Goal: Communication & Community: Answer question/provide support

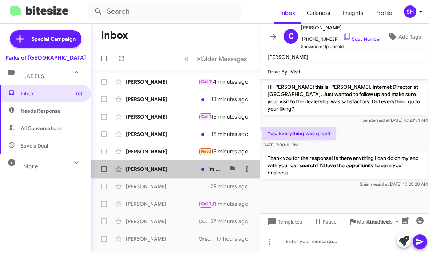
click at [159, 166] on div "[PERSON_NAME]" at bounding box center [162, 168] width 73 height 7
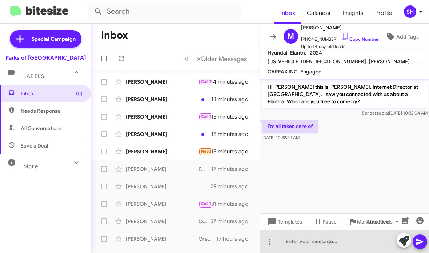
click at [339, 243] on div at bounding box center [344, 241] width 169 height 23
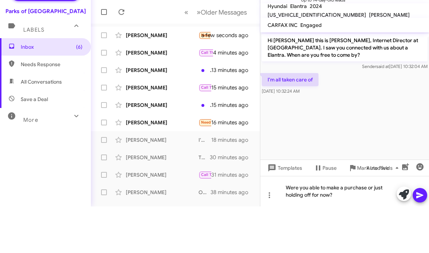
click at [425, 234] on button at bounding box center [419, 241] width 15 height 15
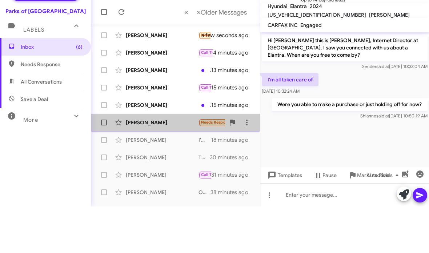
click at [191, 162] on div "Joel Jones Needs Response Hi - yes, and it’s a gas truck if I remember correctl…" at bounding box center [175, 169] width 157 height 15
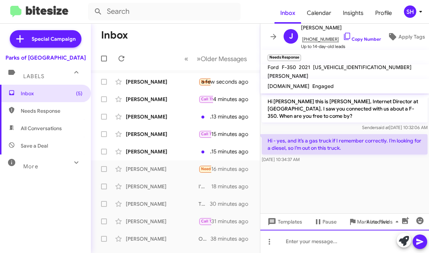
click at [322, 239] on div at bounding box center [344, 241] width 169 height 23
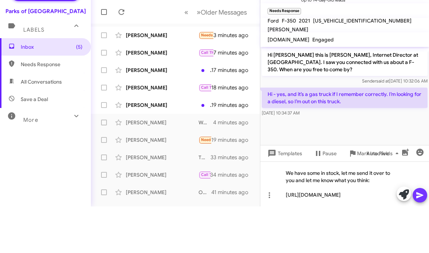
click at [424, 234] on button at bounding box center [419, 241] width 15 height 15
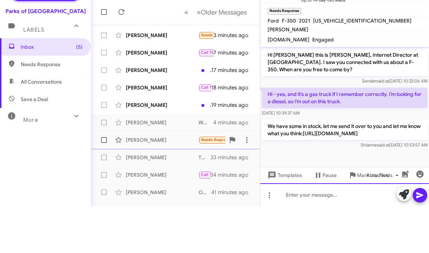
scroll to position [11, 0]
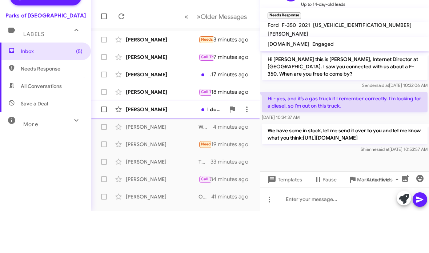
click at [180, 148] on div "[PERSON_NAME]" at bounding box center [162, 151] width 73 height 7
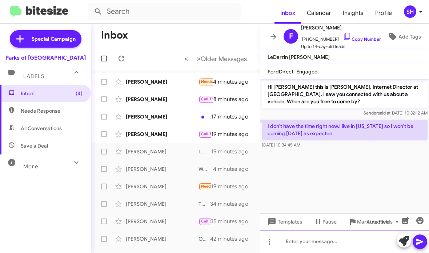
click at [337, 242] on div at bounding box center [344, 241] width 169 height 23
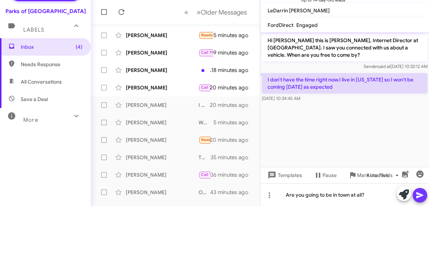
click at [419, 239] on icon at bounding box center [419, 242] width 7 height 6
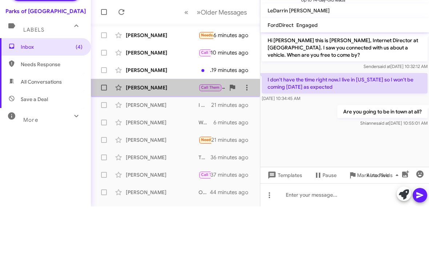
click at [173, 130] on div "[PERSON_NAME]" at bounding box center [162, 133] width 73 height 7
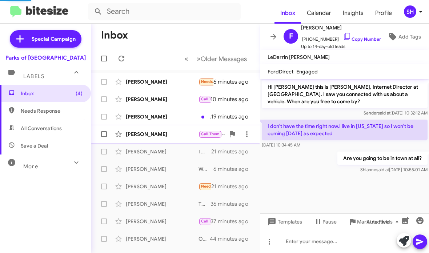
click at [171, 138] on div "Ollie Burr Call Them I am notIright now ............. I will call yall when I c…" at bounding box center [175, 134] width 157 height 15
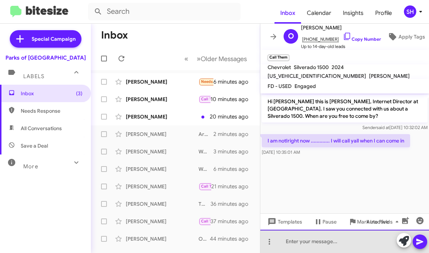
click at [330, 235] on div at bounding box center [344, 241] width 169 height 23
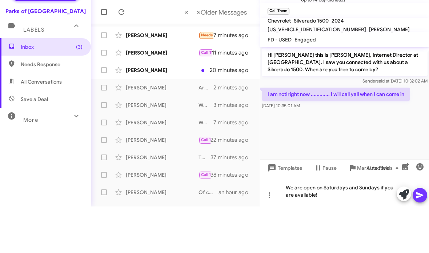
click at [418, 237] on icon at bounding box center [419, 241] width 9 height 9
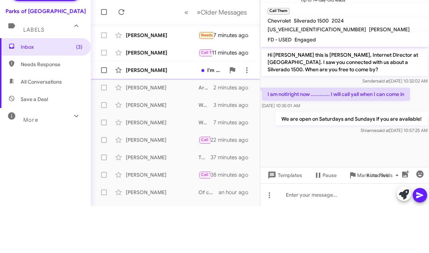
click at [169, 109] on div "Gary Behr I'm not that local, but which car was this for? Can you send me a lin…" at bounding box center [175, 116] width 157 height 15
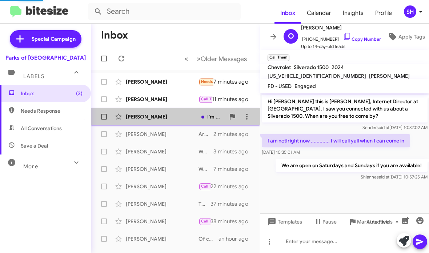
click at [174, 116] on div "[PERSON_NAME]" at bounding box center [162, 116] width 73 height 7
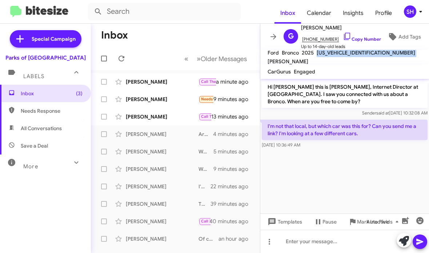
drag, startPoint x: 369, startPoint y: 56, endPoint x: 313, endPoint y: 59, distance: 55.3
click at [313, 59] on div "Ford Bronco 2025 1FMEE0RR5SLA55503 Ashley Waters" at bounding box center [344, 56] width 157 height 17
copy div "[US_VEHICLE_IDENTIFICATION_NUMBER]"
click at [300, 239] on div at bounding box center [344, 241] width 169 height 23
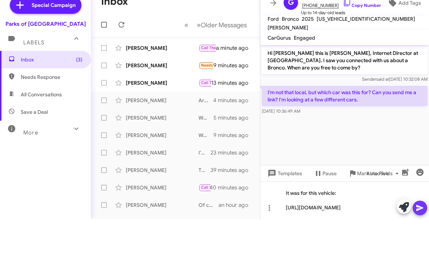
click at [424, 234] on span at bounding box center [419, 241] width 9 height 15
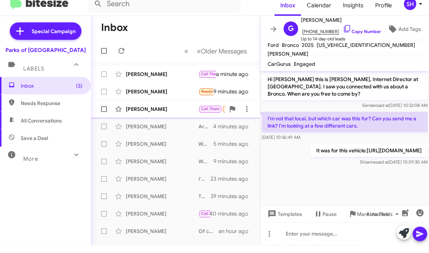
click at [167, 113] on div "[PERSON_NAME]" at bounding box center [162, 116] width 73 height 7
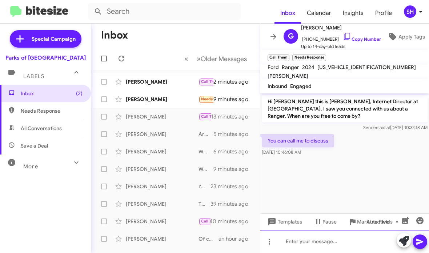
click at [321, 240] on div at bounding box center [344, 241] width 169 height 23
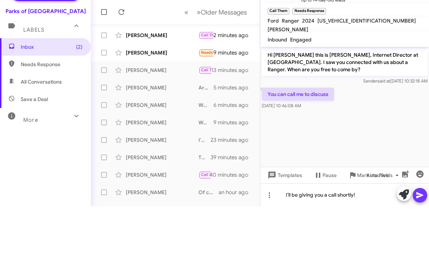
click at [419, 234] on span at bounding box center [419, 241] width 9 height 15
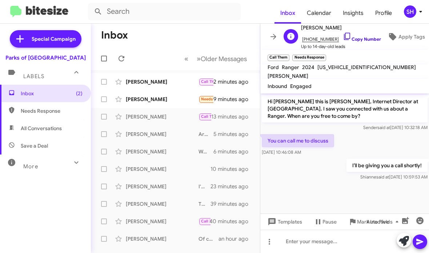
click at [343, 38] on link "Copy Number" at bounding box center [362, 38] width 38 height 5
click at [350, 39] on link "Copy Number" at bounding box center [362, 38] width 38 height 5
click at [170, 104] on div "Bonnie Oriol Needs Response 🔥 Hot We are definitely seriously considering it. W…" at bounding box center [175, 99] width 157 height 15
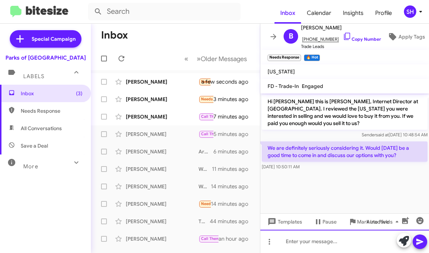
click at [351, 239] on div at bounding box center [344, 241] width 169 height 23
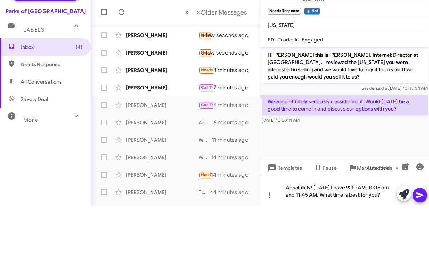
click at [419, 237] on icon at bounding box center [419, 241] width 9 height 9
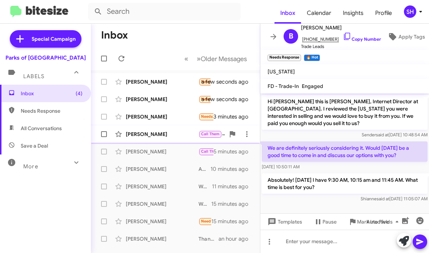
click at [174, 137] on div "[PERSON_NAME]" at bounding box center [162, 133] width 73 height 7
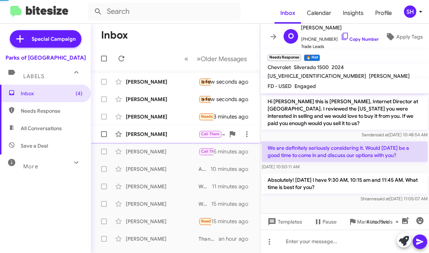
scroll to position [1, 0]
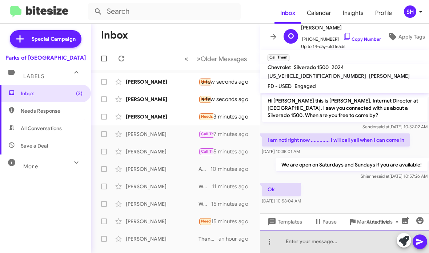
click at [323, 240] on div at bounding box center [344, 241] width 169 height 23
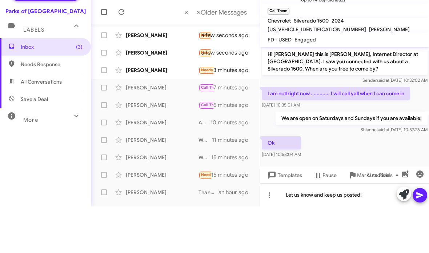
click at [418, 237] on icon at bounding box center [419, 241] width 9 height 9
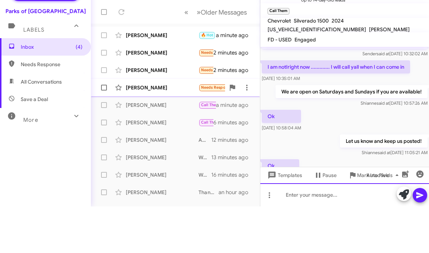
scroll to position [54, 0]
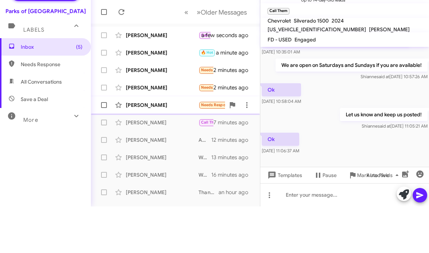
click at [178, 148] on div "[PERSON_NAME]" at bounding box center [162, 151] width 73 height 7
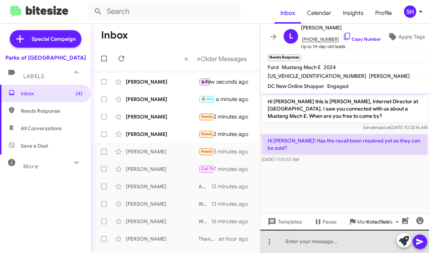
click at [346, 236] on div at bounding box center [344, 241] width 169 height 23
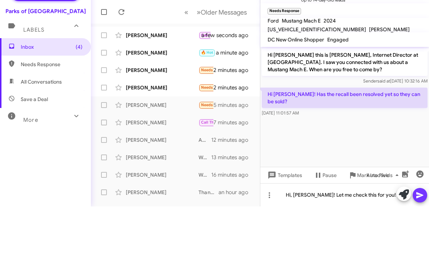
click at [426, 234] on button at bounding box center [419, 241] width 15 height 15
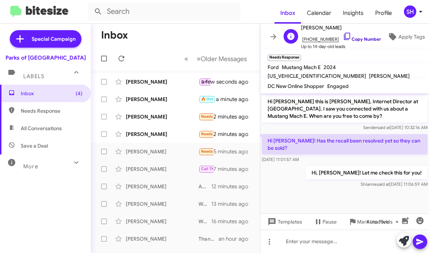
click at [349, 40] on link "Copy Number" at bounding box center [362, 38] width 38 height 5
click at [171, 130] on div "[PERSON_NAME]" at bounding box center [162, 133] width 73 height 7
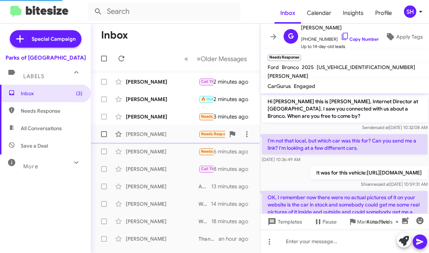
scroll to position [52, 0]
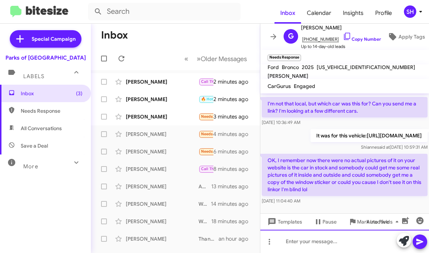
click at [310, 240] on div at bounding box center [344, 241] width 169 height 23
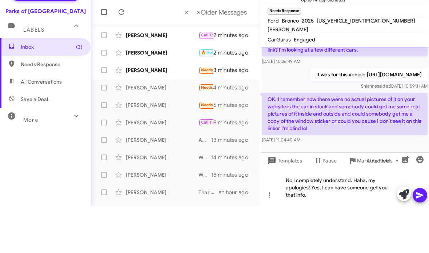
click at [425, 234] on button at bounding box center [419, 241] width 15 height 15
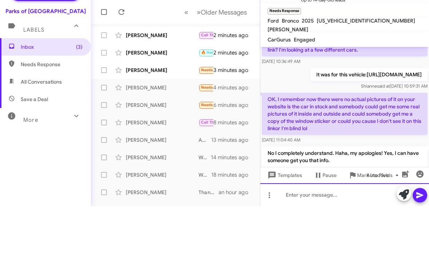
scroll to position [0, 0]
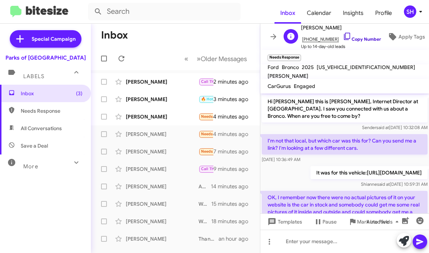
click at [352, 41] on link "Copy Number" at bounding box center [362, 38] width 38 height 5
click at [162, 121] on div "Jennifer Scott Needs Response Good morning, as you know or might not remember, …" at bounding box center [175, 116] width 157 height 15
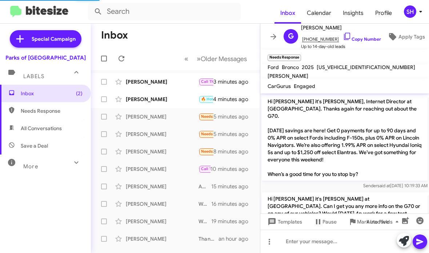
scroll to position [76, 0]
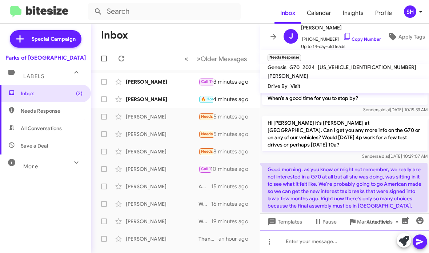
click at [317, 242] on div at bounding box center [344, 241] width 169 height 23
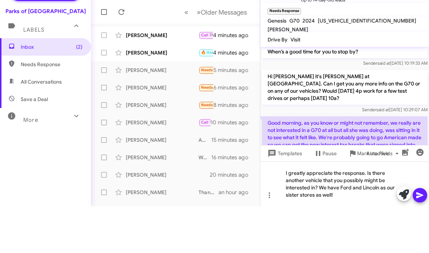
click at [422, 234] on span at bounding box center [419, 241] width 9 height 15
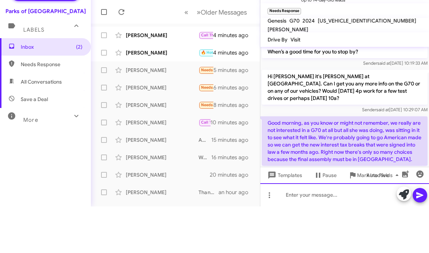
scroll to position [0, 0]
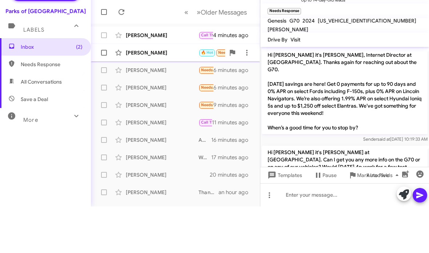
click at [151, 96] on div "[PERSON_NAME]" at bounding box center [162, 99] width 73 height 7
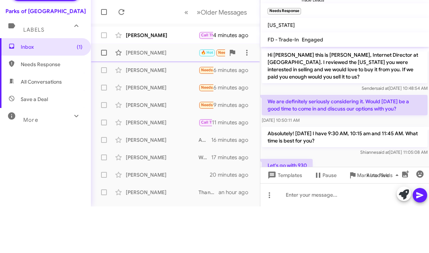
scroll to position [23, 0]
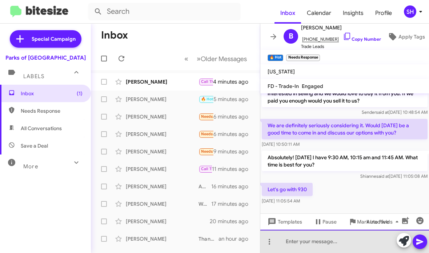
click at [319, 244] on div at bounding box center [344, 241] width 169 height 23
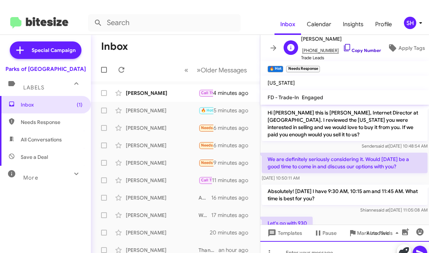
scroll to position [0, 0]
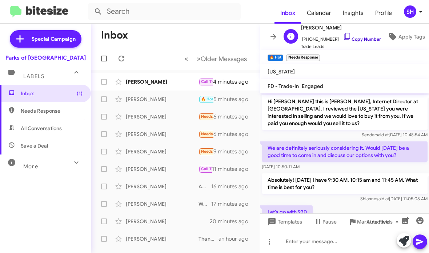
click at [353, 40] on link "Copy Number" at bounding box center [362, 38] width 38 height 5
click at [183, 84] on div "[PERSON_NAME]" at bounding box center [162, 81] width 73 height 7
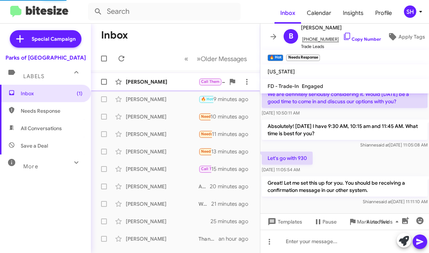
click at [168, 85] on div "Ollie Burr Call Them Ok 9 minutes ago" at bounding box center [175, 82] width 157 height 15
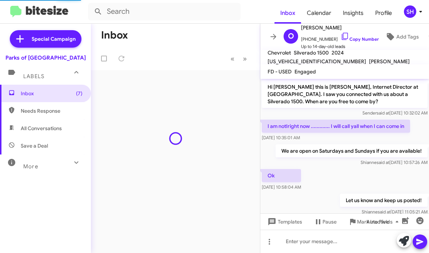
scroll to position [39, 0]
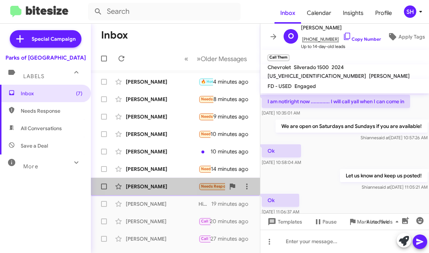
click at [136, 186] on div "[PERSON_NAME]" at bounding box center [162, 186] width 73 height 7
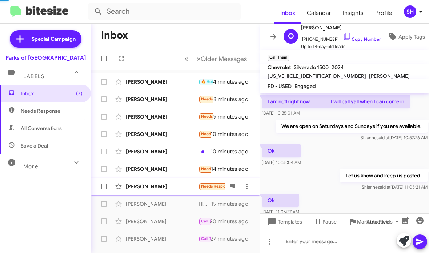
scroll to position [78, 0]
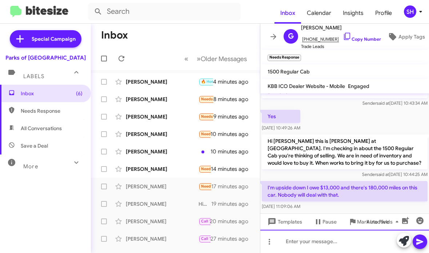
click at [321, 239] on div at bounding box center [344, 241] width 169 height 23
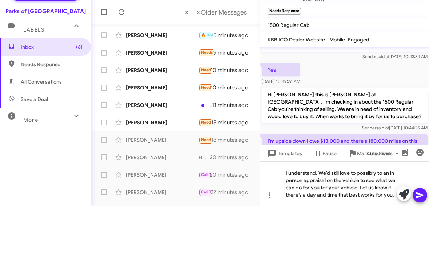
click at [420, 237] on icon at bounding box center [419, 241] width 9 height 9
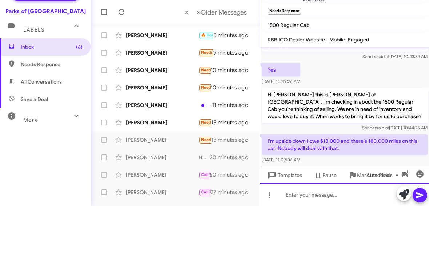
scroll to position [0, 0]
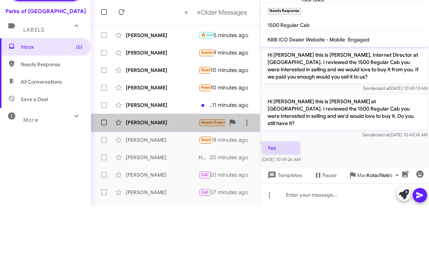
click at [181, 165] on div "[PERSON_NAME]" at bounding box center [162, 168] width 73 height 7
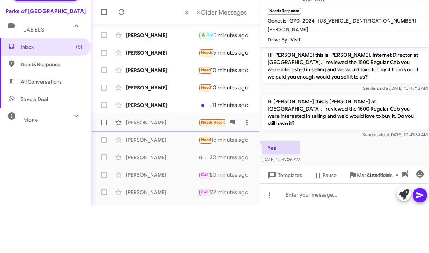
scroll to position [151, 0]
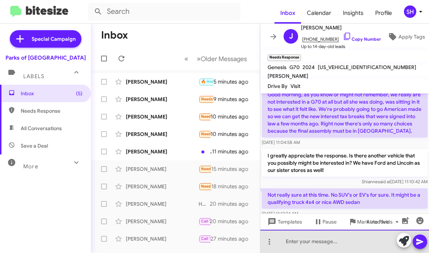
click at [367, 242] on div at bounding box center [344, 241] width 169 height 23
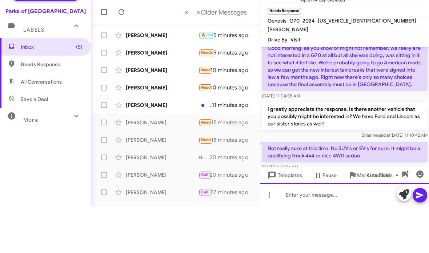
click at [337, 230] on div at bounding box center [344, 241] width 169 height 23
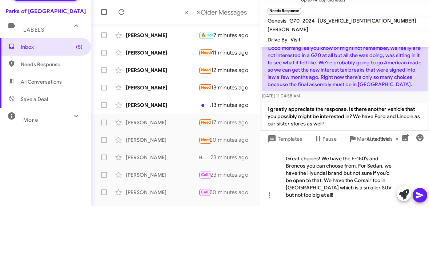
click at [418, 234] on span at bounding box center [419, 241] width 9 height 15
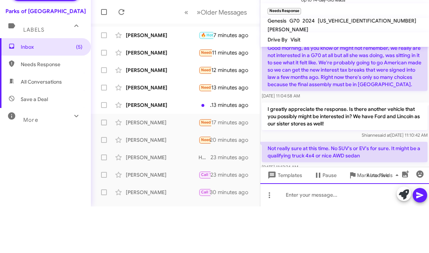
scroll to position [0, 0]
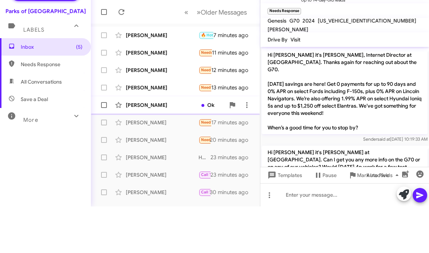
click at [152, 148] on div "[PERSON_NAME]" at bounding box center [162, 151] width 73 height 7
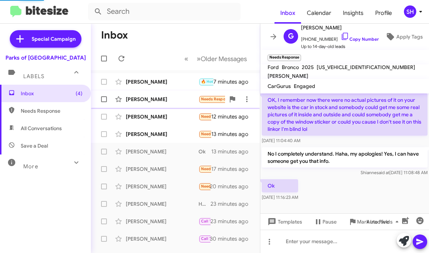
scroll to position [97, 0]
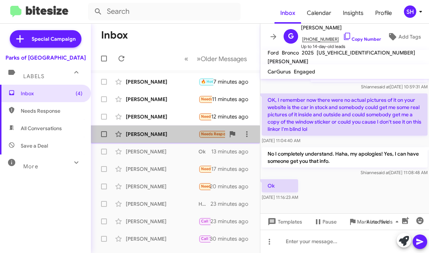
click at [170, 134] on div "[PERSON_NAME]" at bounding box center [162, 133] width 73 height 7
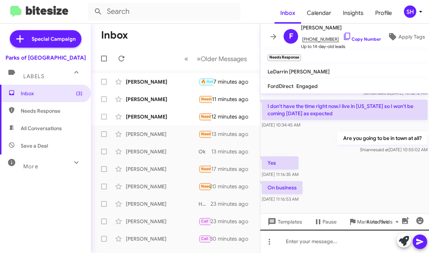
scroll to position [35, 0]
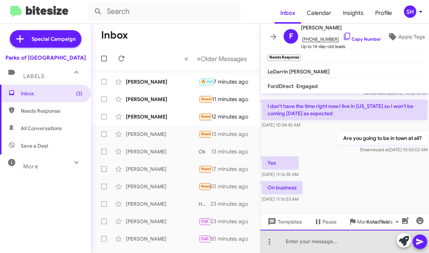
click at [328, 242] on div at bounding box center [344, 241] width 169 height 23
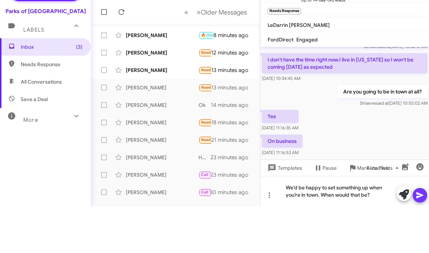
click at [421, 237] on icon at bounding box center [419, 241] width 9 height 9
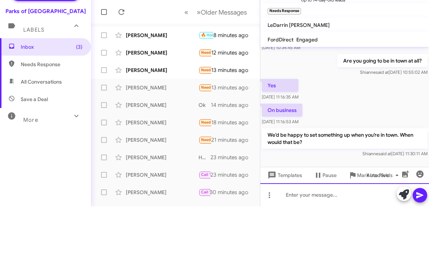
scroll to position [68, 0]
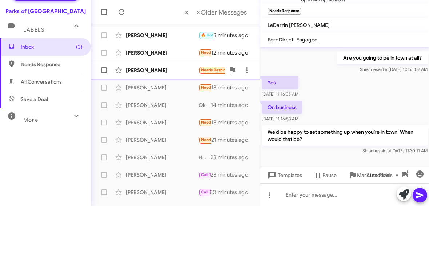
click at [180, 113] on div "[PERSON_NAME]" at bounding box center [162, 116] width 73 height 7
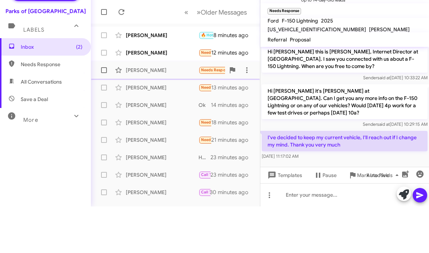
scroll to position [3, 0]
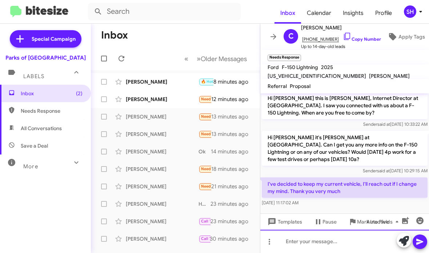
click at [338, 243] on div at bounding box center [344, 241] width 169 height 23
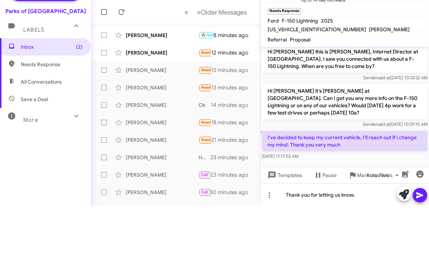
click at [418, 237] on icon at bounding box center [419, 241] width 9 height 9
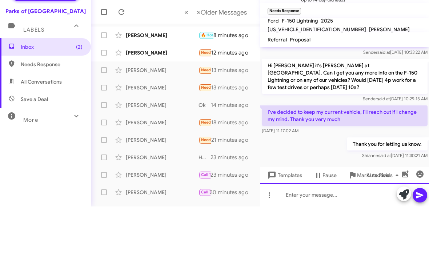
scroll to position [30, 0]
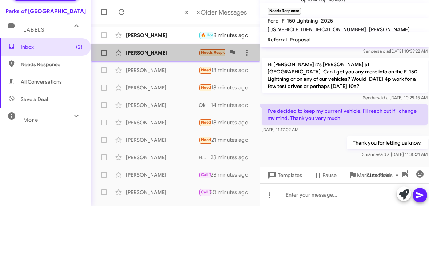
click at [183, 96] on div "[PERSON_NAME]" at bounding box center [162, 99] width 73 height 7
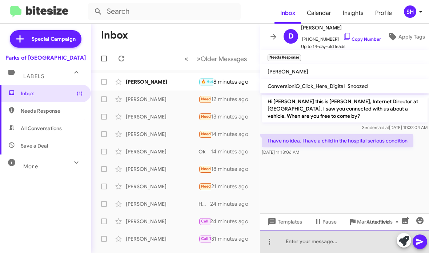
click at [318, 244] on div at bounding box center [344, 241] width 169 height 23
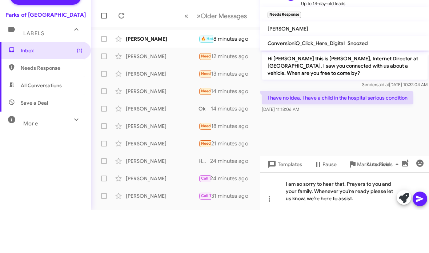
click at [420, 237] on icon at bounding box center [419, 241] width 9 height 9
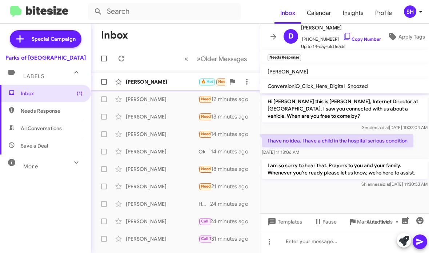
click at [175, 80] on div "[PERSON_NAME]" at bounding box center [162, 81] width 73 height 7
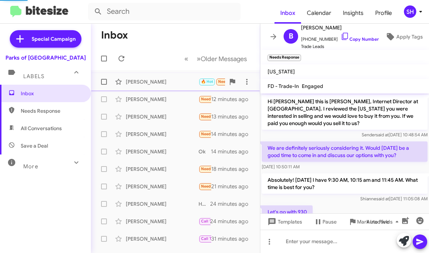
scroll to position [117, 0]
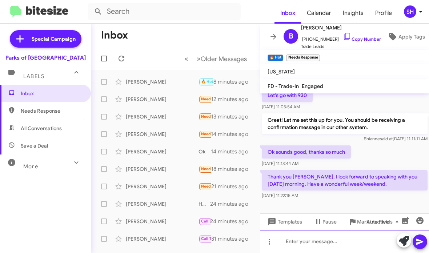
click at [337, 242] on div at bounding box center [344, 241] width 169 height 23
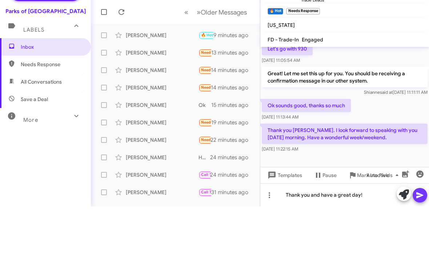
click at [424, 234] on button at bounding box center [419, 241] width 15 height 15
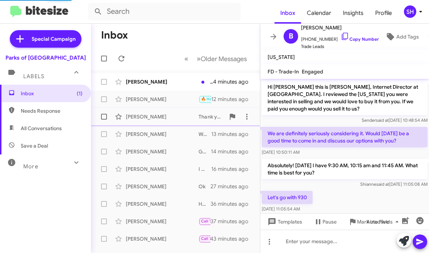
scroll to position [100, 0]
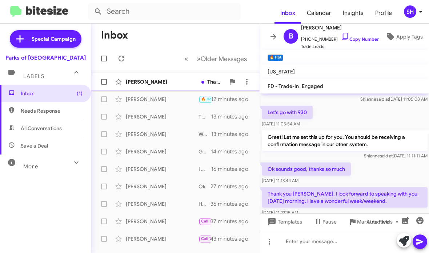
click at [185, 84] on div "Donna Daniels" at bounding box center [162, 81] width 73 height 7
